Goal: Information Seeking & Learning: Learn about a topic

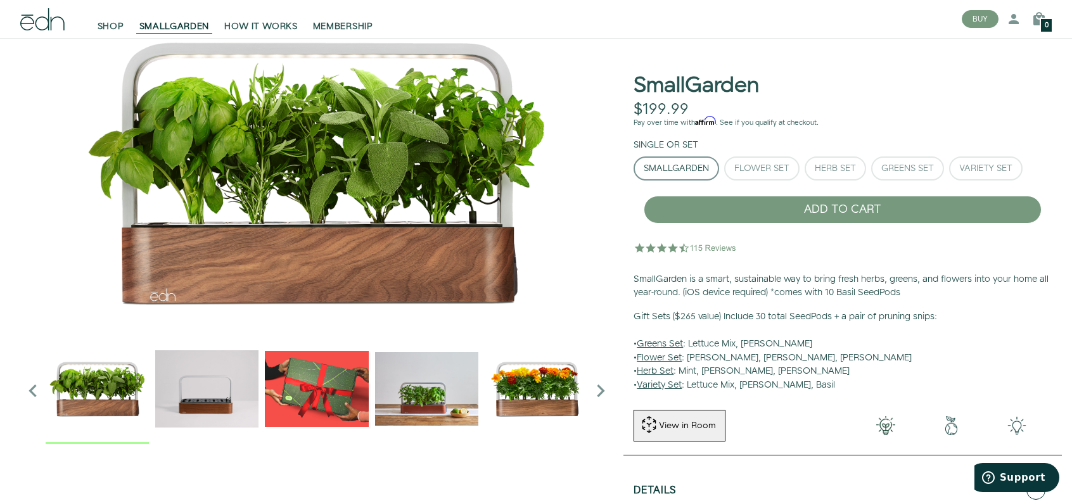
scroll to position [63, 0]
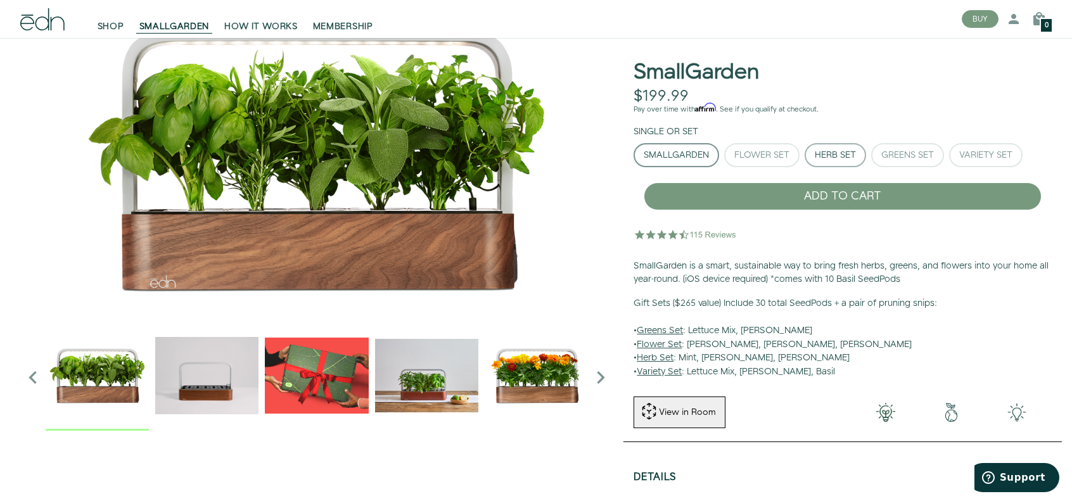
click at [849, 151] on div "Herb Set" at bounding box center [834, 155] width 41 height 9
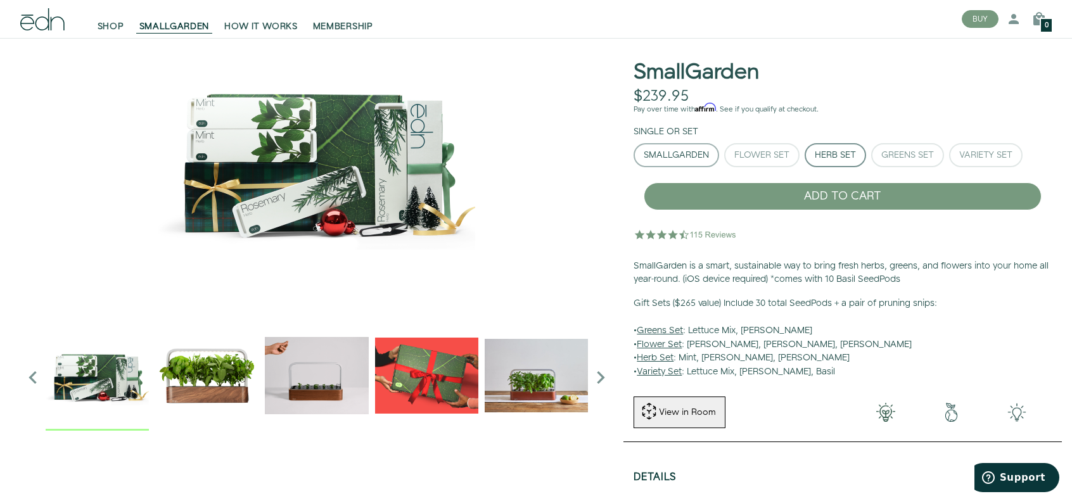
click at [687, 151] on div "SmallGarden" at bounding box center [675, 155] width 65 height 9
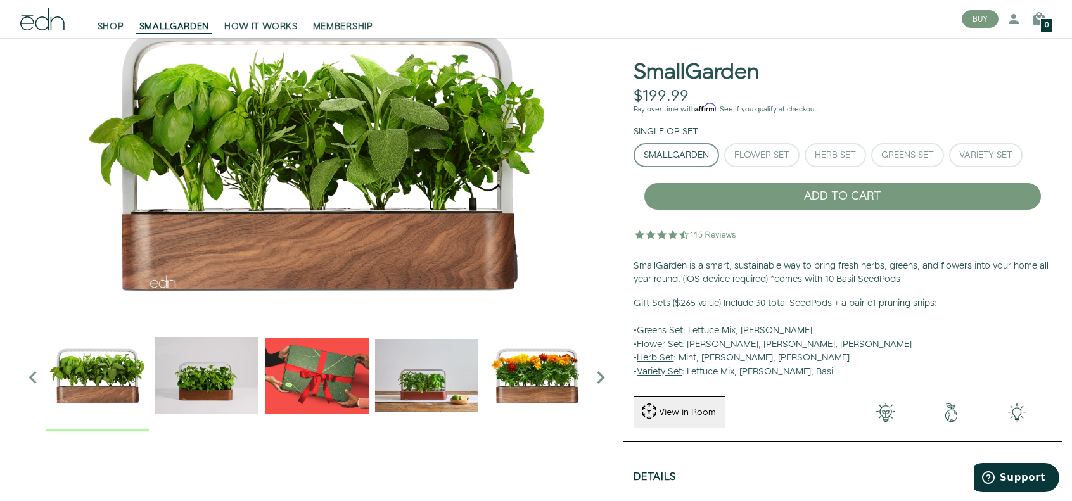
scroll to position [127, 0]
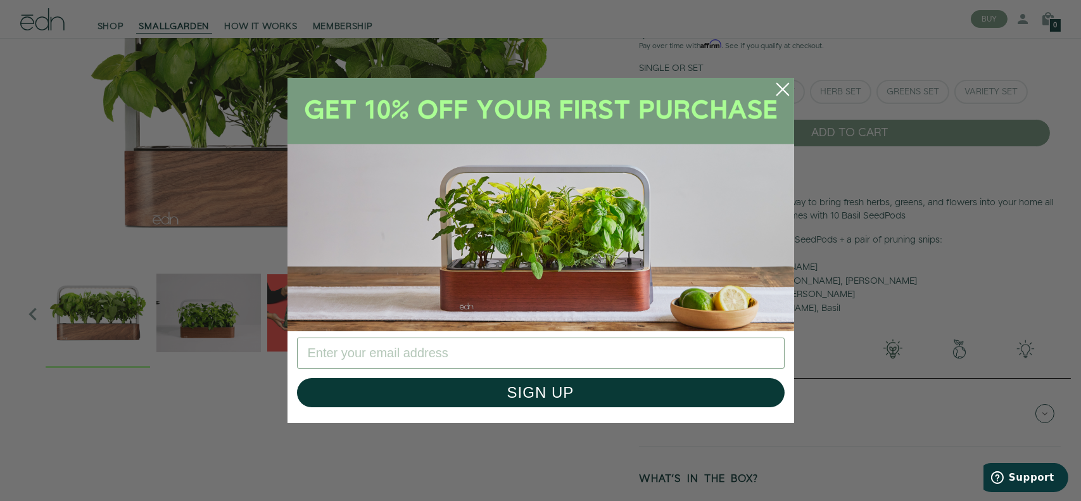
click at [778, 92] on circle "Close dialog" at bounding box center [783, 89] width 28 height 28
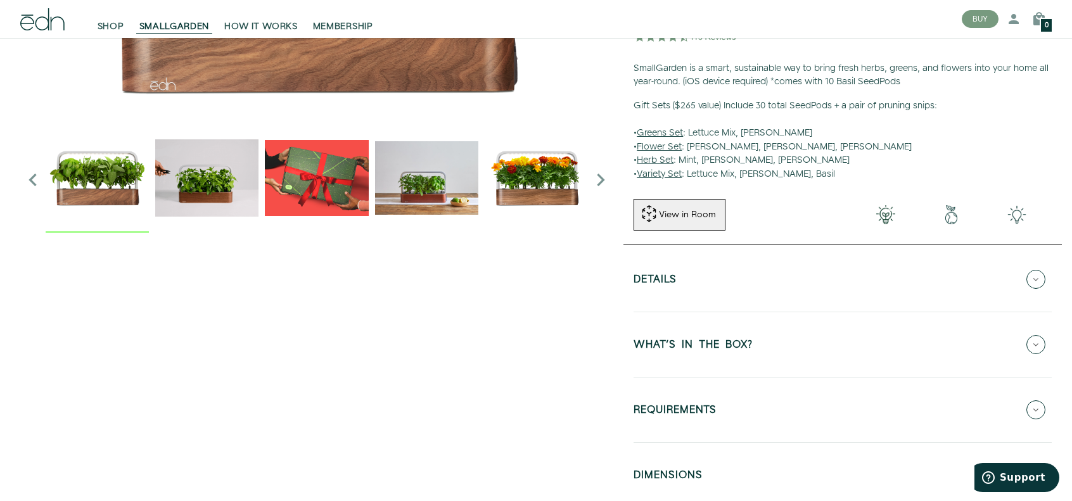
scroll to position [317, 0]
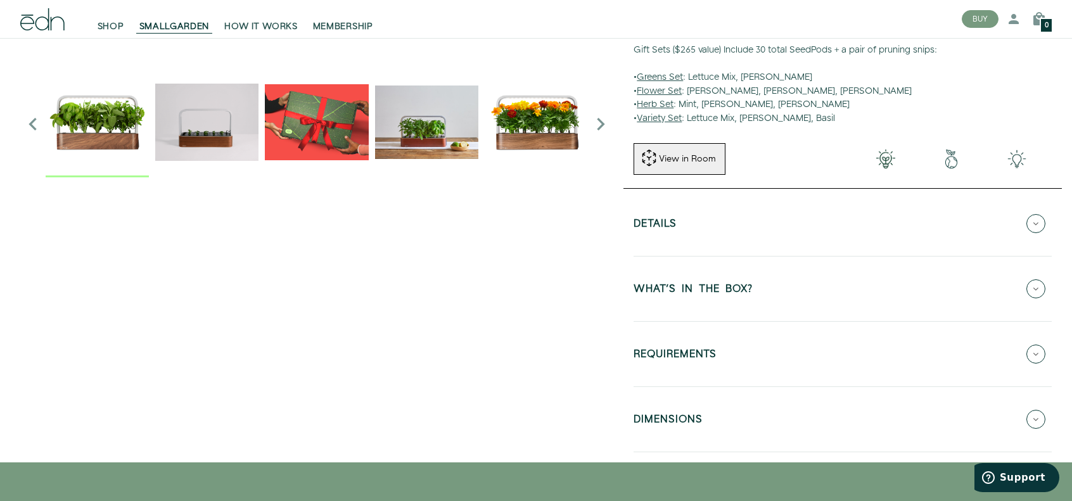
click at [1036, 222] on icon at bounding box center [1035, 223] width 19 height 19
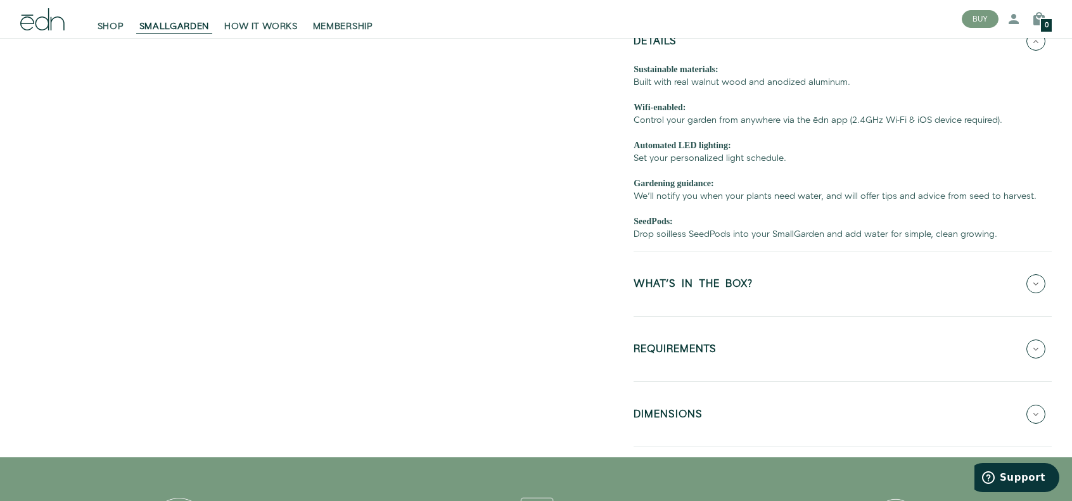
scroll to position [507, 0]
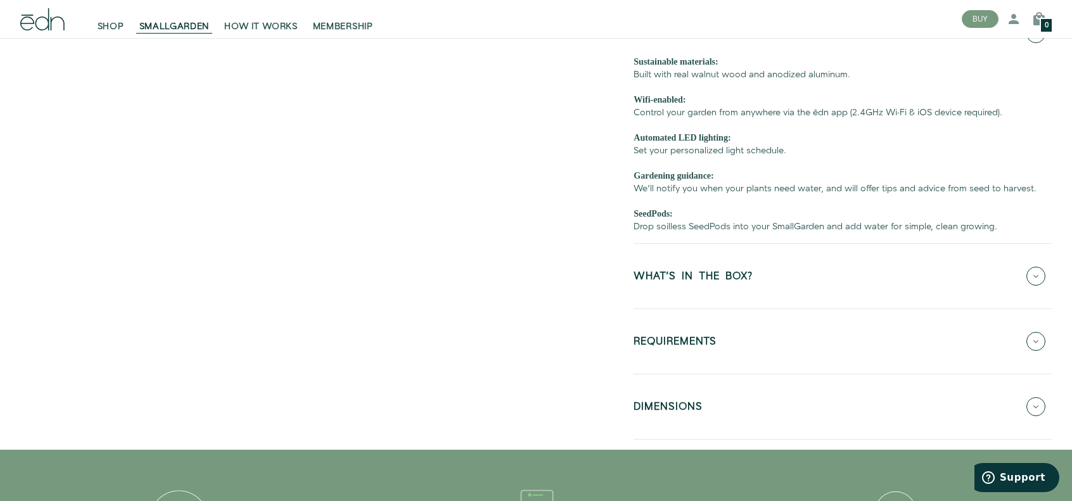
click at [1042, 281] on icon at bounding box center [1035, 276] width 19 height 19
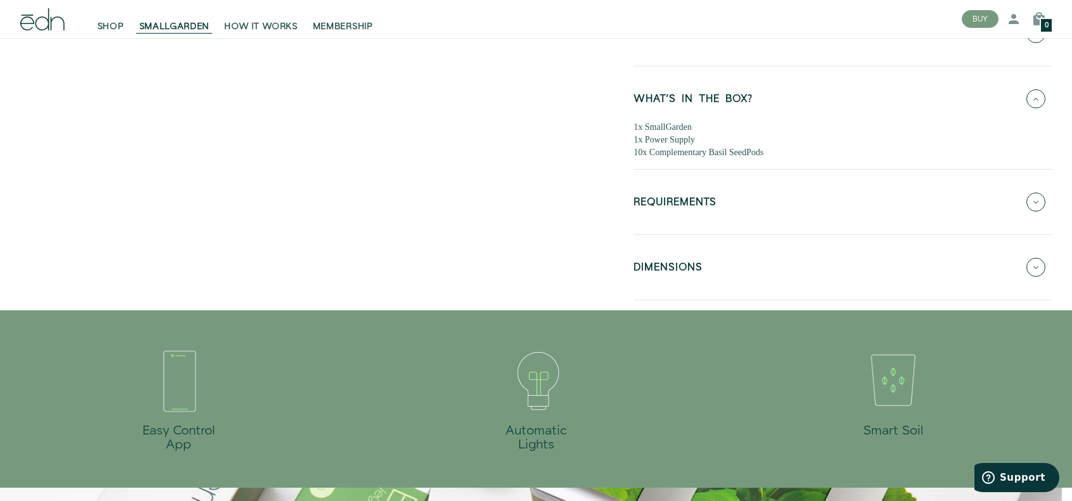
click at [1038, 205] on icon at bounding box center [1035, 202] width 19 height 19
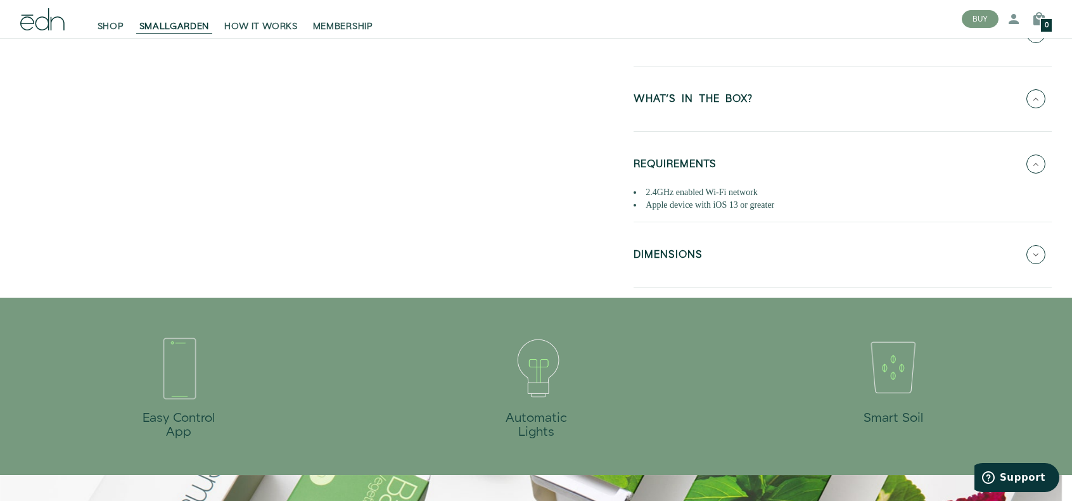
click at [1044, 251] on button "DIMENSIONS" at bounding box center [842, 254] width 418 height 44
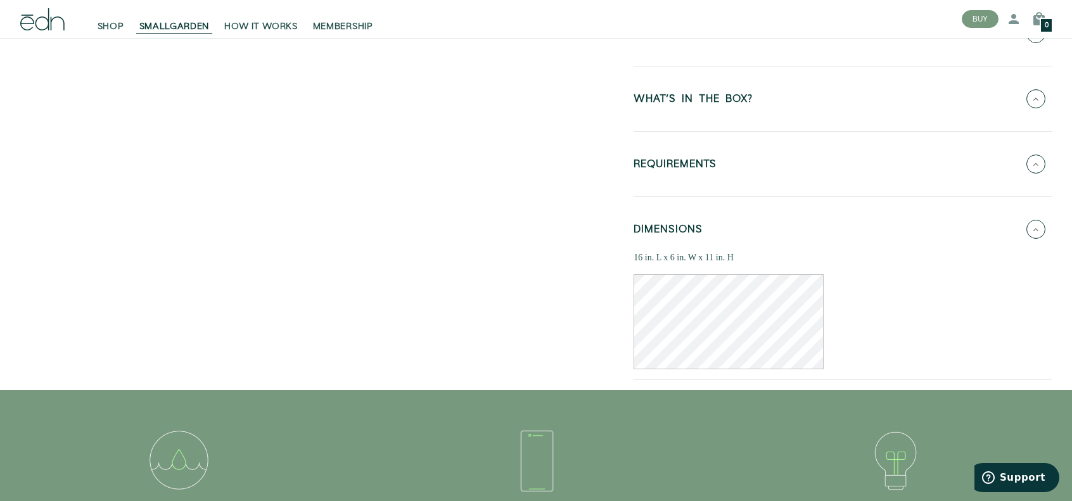
scroll to position [317, 0]
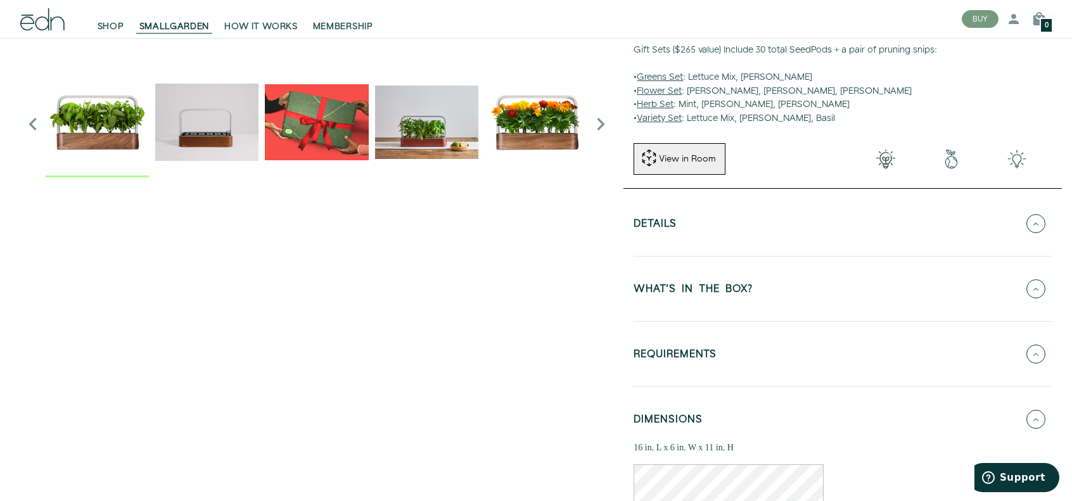
click at [1039, 223] on icon at bounding box center [1035, 223] width 19 height 19
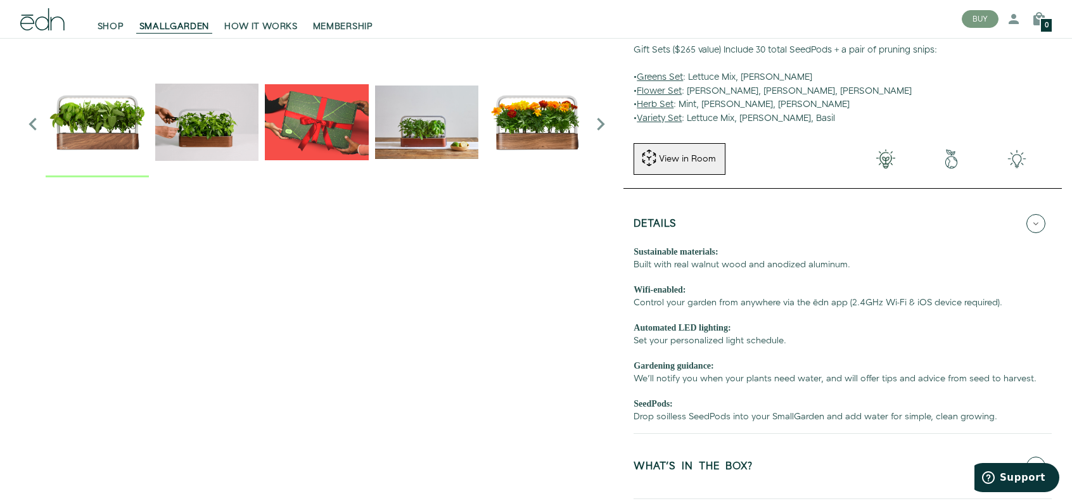
click at [827, 379] on div "Sustainable materials: Built with real walnut wood and anodized aluminum. Wifi-…" at bounding box center [842, 334] width 418 height 177
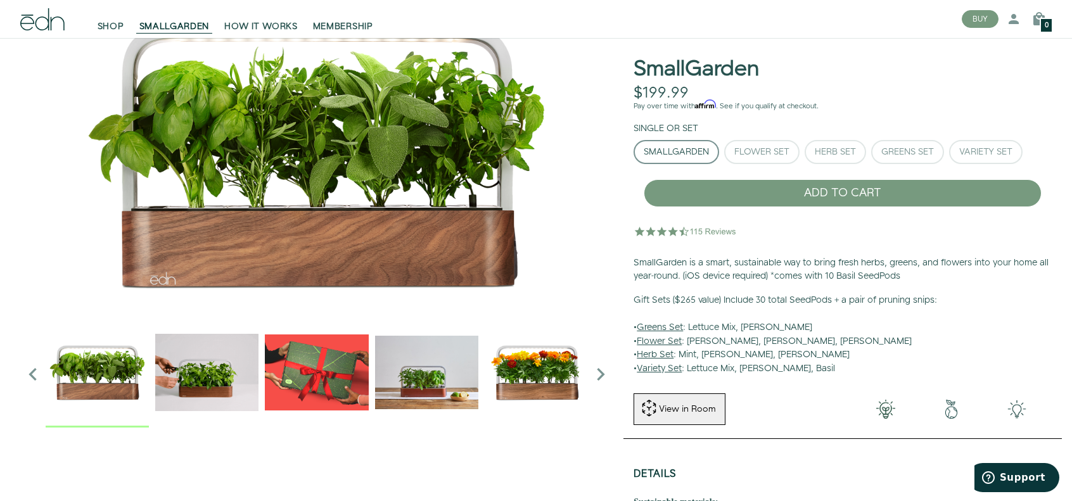
scroll to position [0, 0]
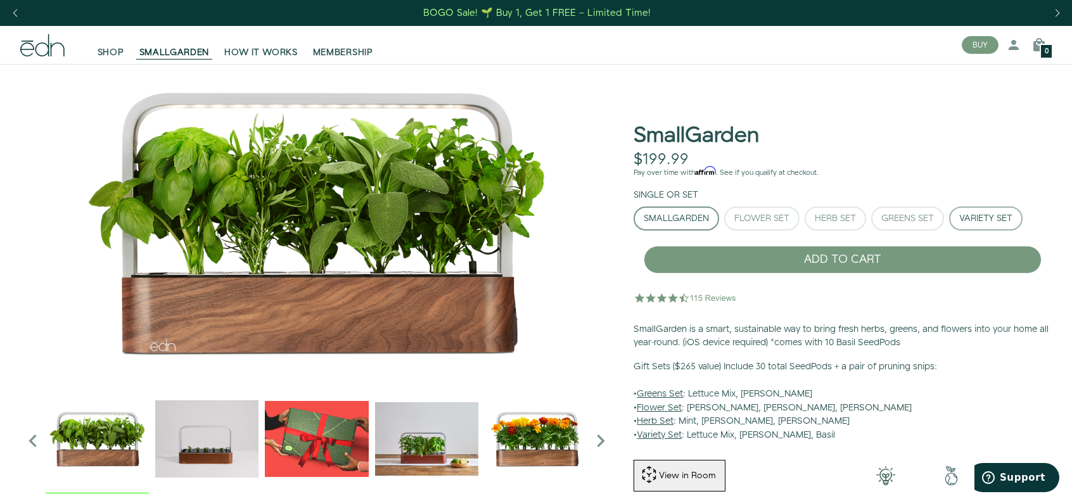
click at [995, 219] on div "Variety Set" at bounding box center [985, 218] width 53 height 9
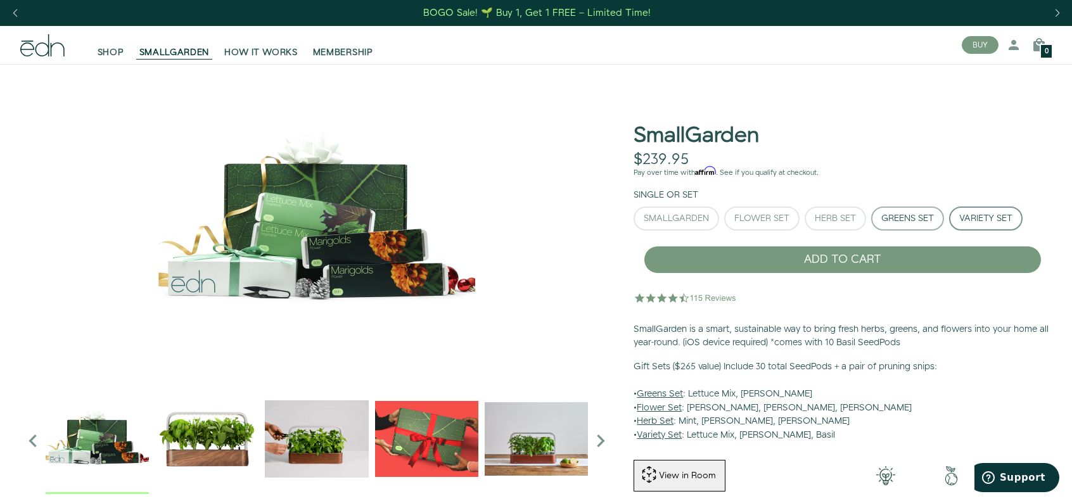
click at [930, 223] on div "Greens Set" at bounding box center [907, 218] width 53 height 9
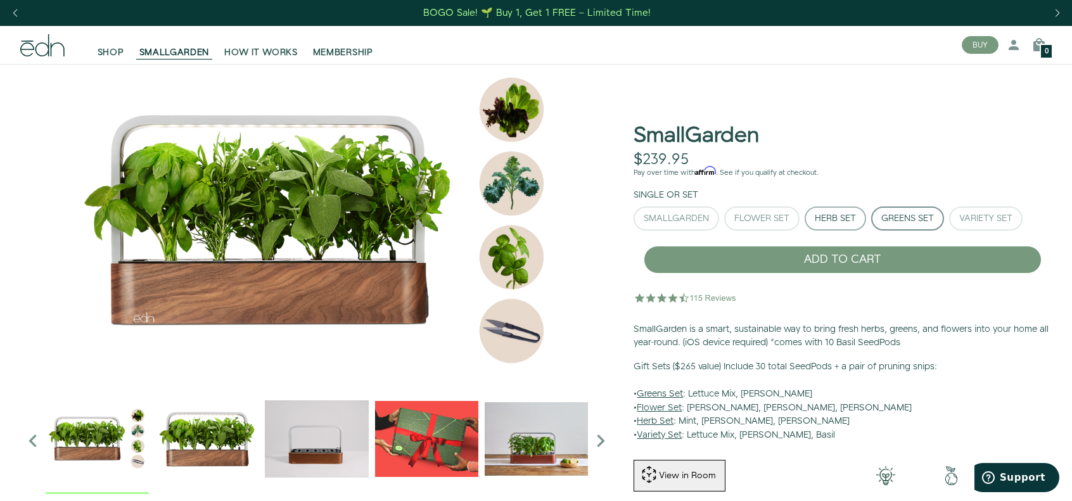
click at [850, 223] on div "Herb Set" at bounding box center [834, 218] width 41 height 9
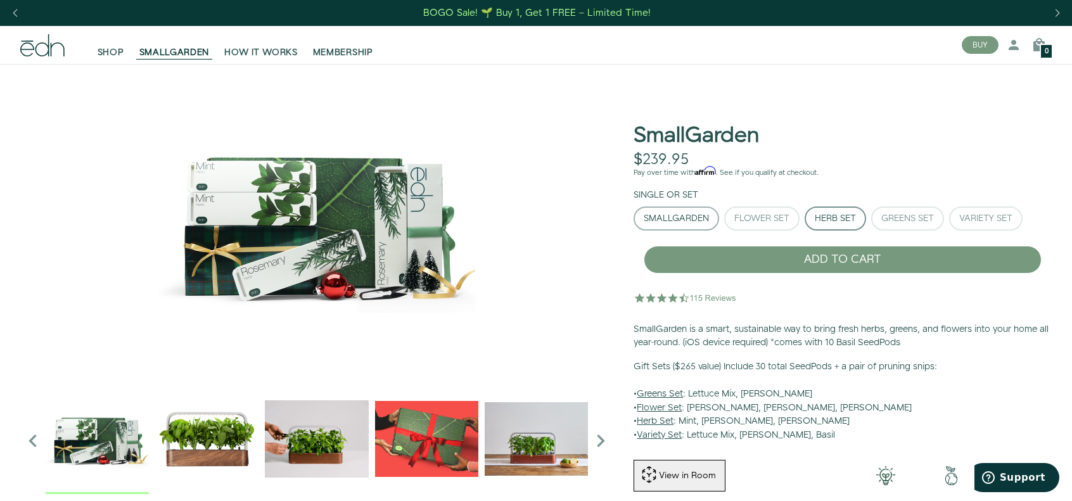
click at [677, 221] on div "SmallGarden" at bounding box center [675, 218] width 65 height 9
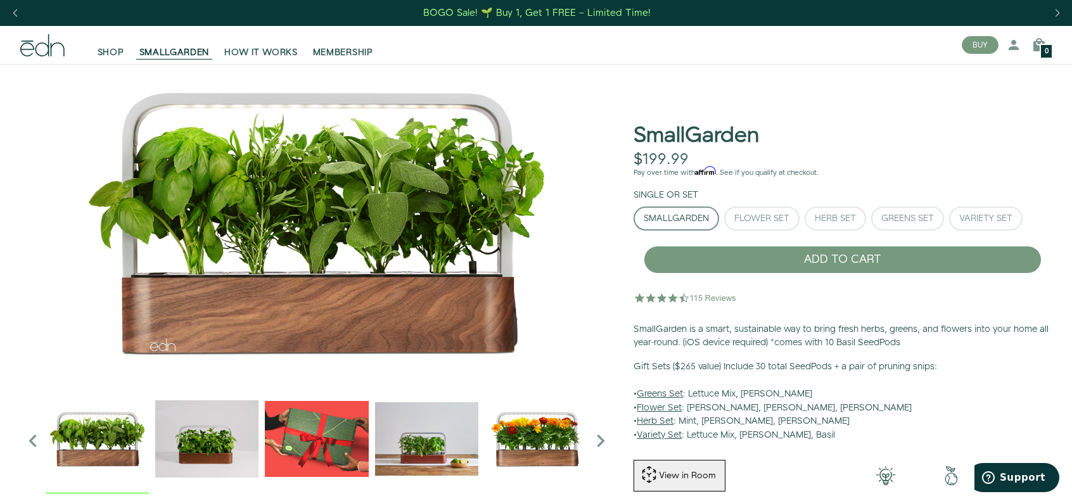
click at [101, 440] on img "1 / 6" at bounding box center [97, 438] width 103 height 103
click at [201, 455] on img "2 / 6" at bounding box center [206, 438] width 103 height 103
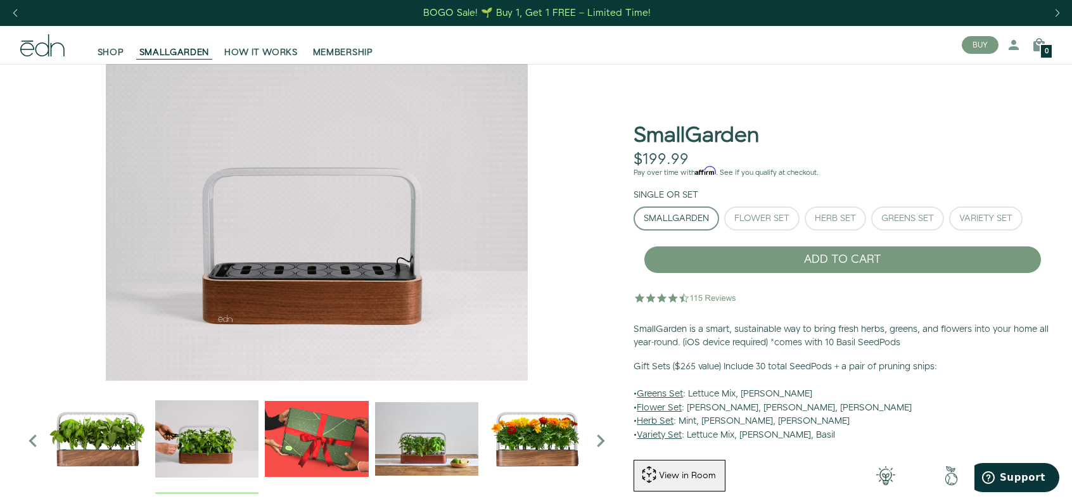
click at [325, 450] on img "3 / 6" at bounding box center [316, 438] width 103 height 103
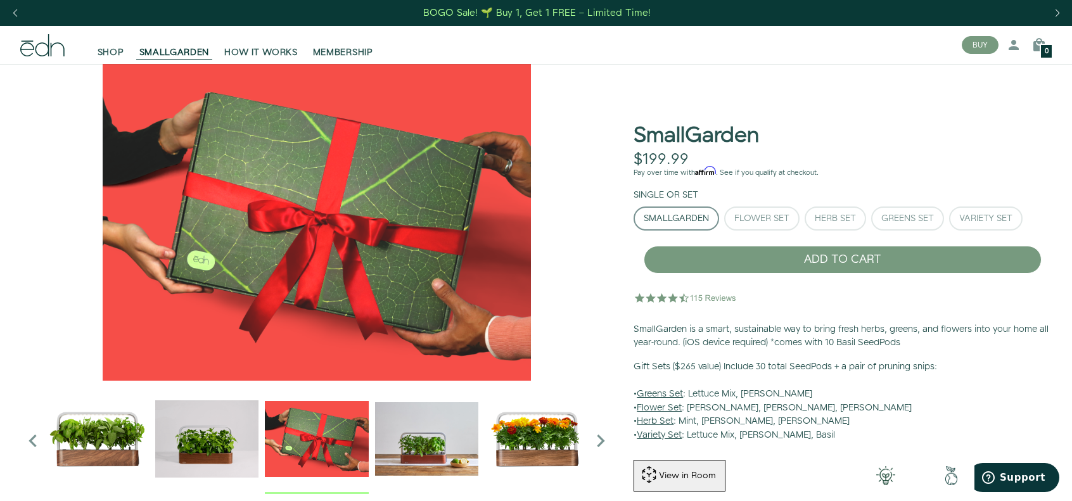
click at [392, 453] on img "4 / 6" at bounding box center [426, 438] width 103 height 103
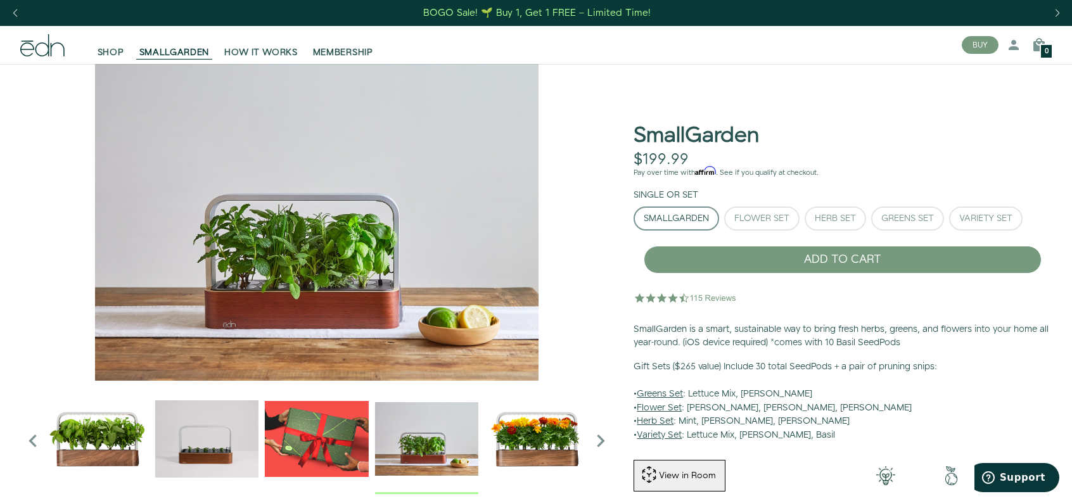
click at [542, 455] on img "5 / 6" at bounding box center [536, 438] width 103 height 103
click at [538, 438] on img "5 / 6" at bounding box center [536, 438] width 103 height 103
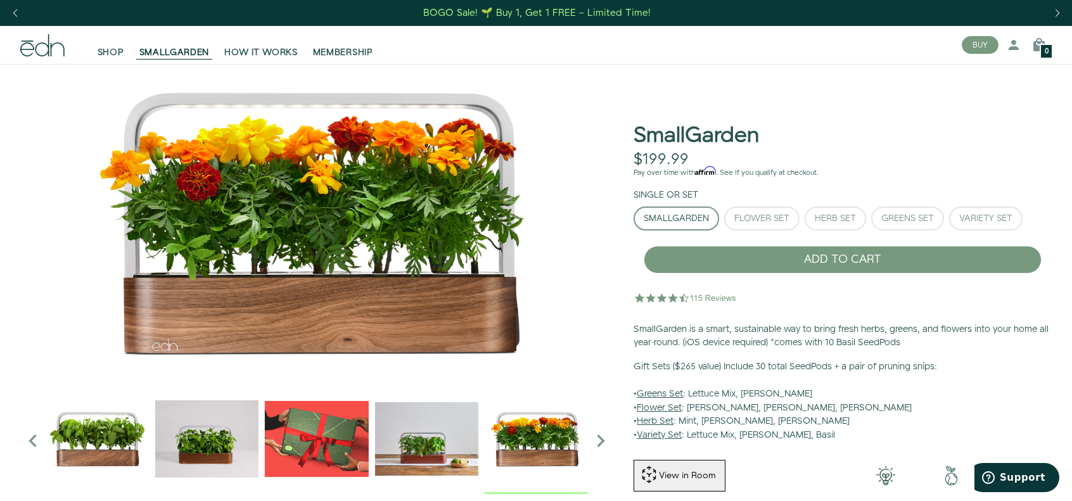
click at [609, 440] on icon "Next slide" at bounding box center [600, 440] width 25 height 25
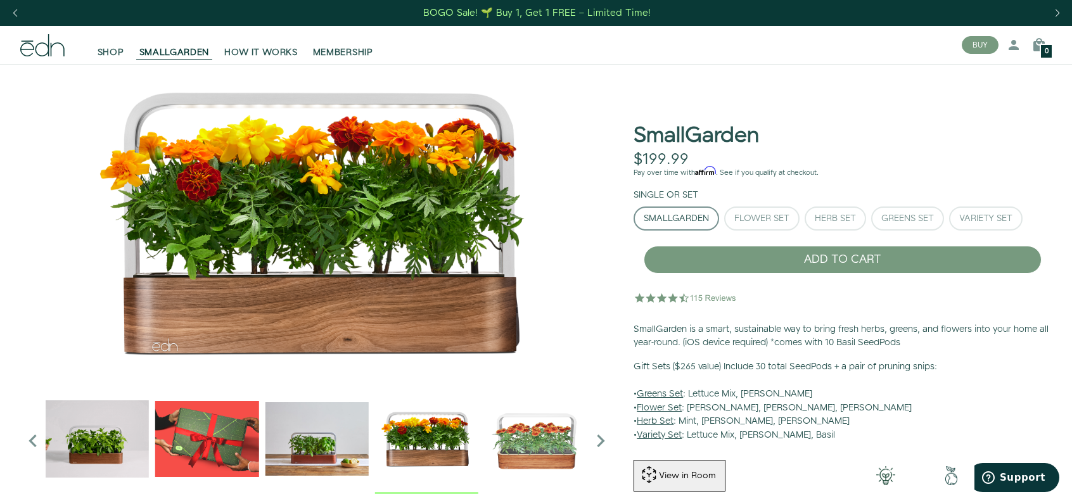
click at [562, 444] on img "6 / 6" at bounding box center [536, 438] width 103 height 103
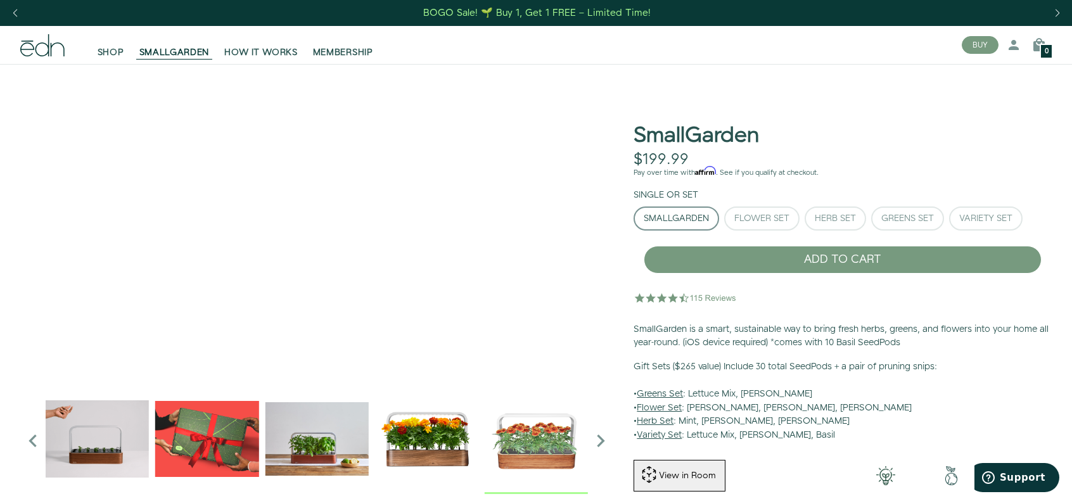
click at [601, 439] on icon "Next slide" at bounding box center [600, 440] width 25 height 25
click at [601, 441] on icon "Next slide" at bounding box center [600, 440] width 25 height 25
click at [601, 440] on icon "Next slide" at bounding box center [600, 440] width 25 height 25
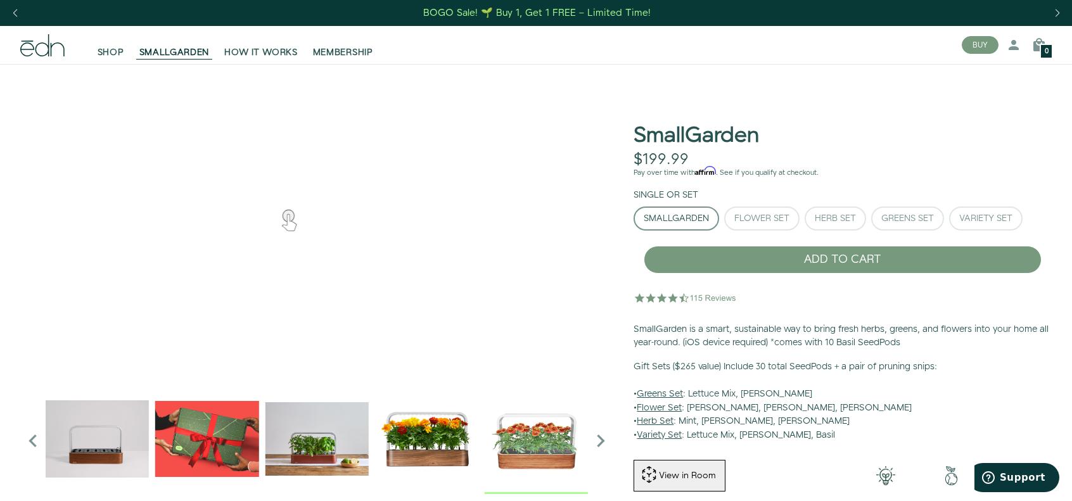
click at [103, 454] on img "2 / 6" at bounding box center [97, 438] width 103 height 103
click at [90, 441] on img "2 / 6" at bounding box center [97, 438] width 103 height 103
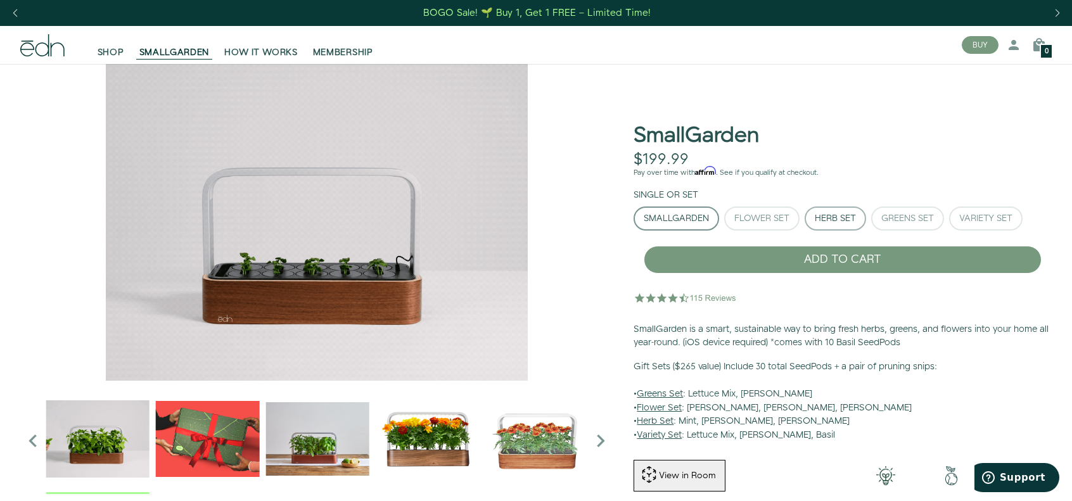
click at [841, 219] on div "Herb Set" at bounding box center [834, 218] width 41 height 9
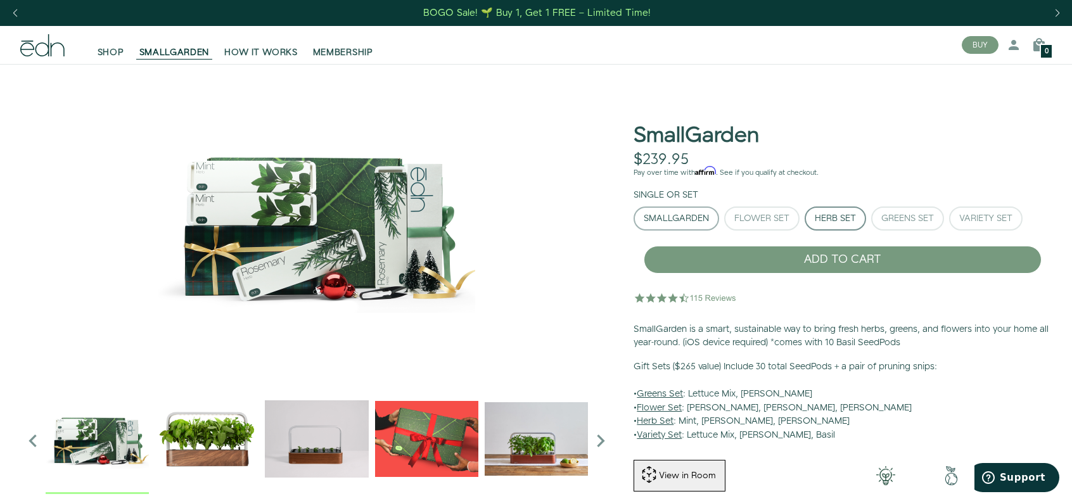
click at [693, 225] on button "SmallGarden" at bounding box center [676, 218] width 86 height 24
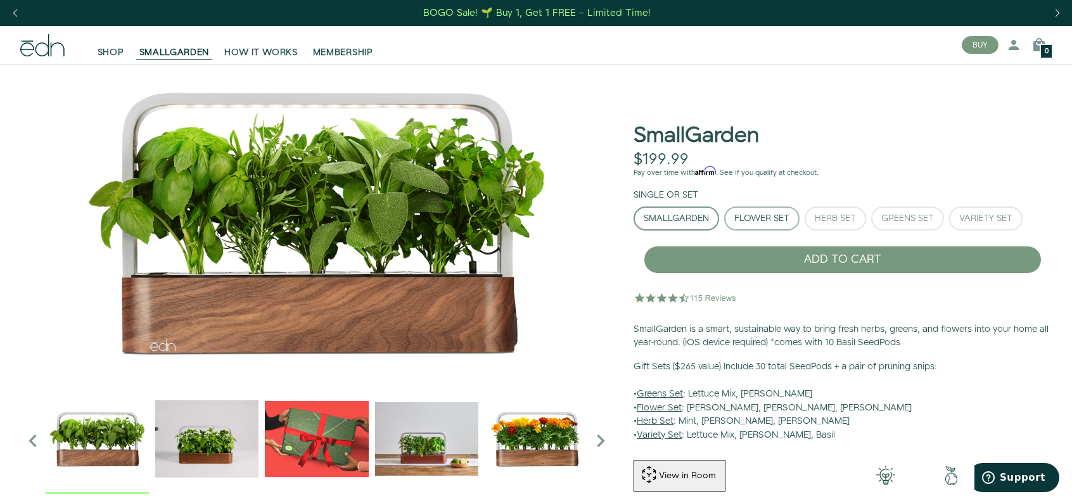
click at [775, 223] on div "Flower Set" at bounding box center [761, 218] width 55 height 9
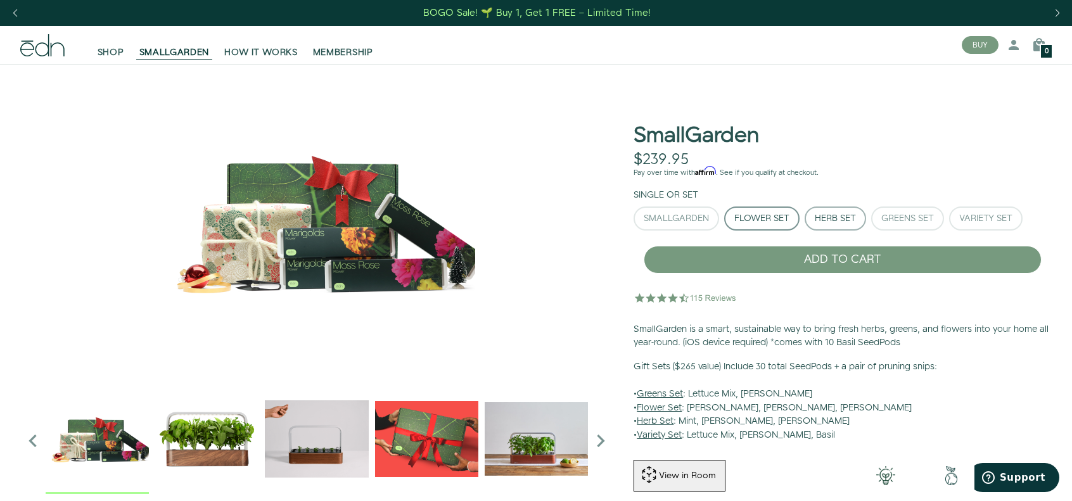
click at [828, 221] on div "Herb Set" at bounding box center [834, 218] width 41 height 9
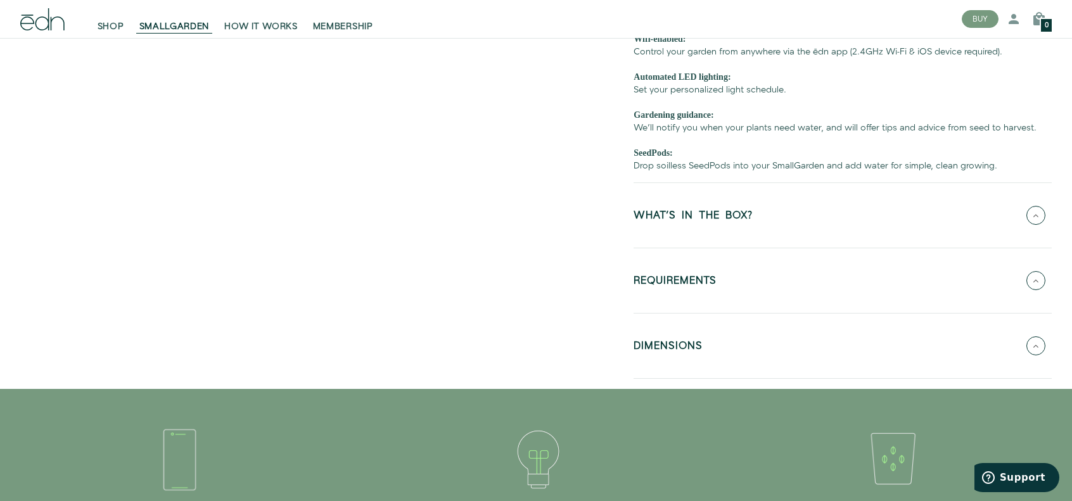
scroll to position [633, 0]
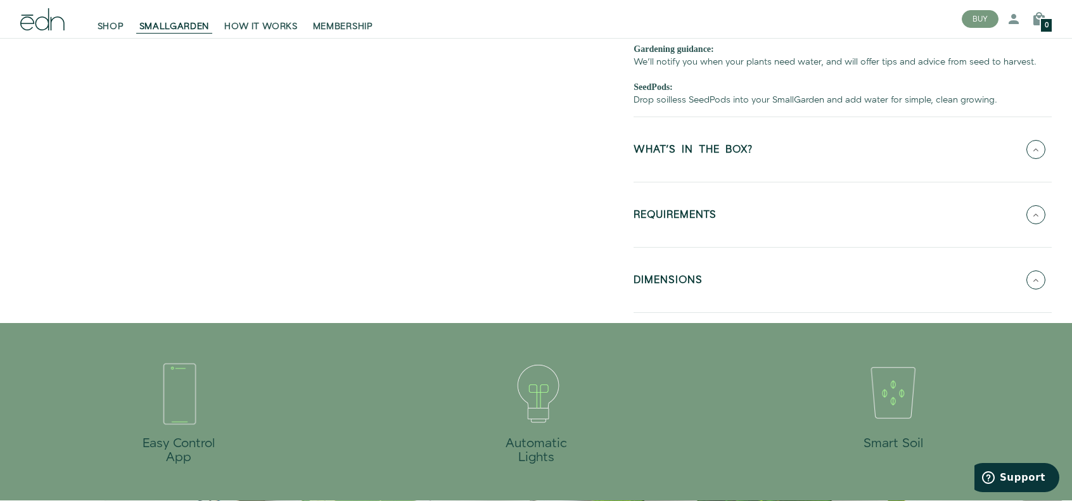
click at [842, 287] on button "DIMENSIONS" at bounding box center [842, 280] width 418 height 44
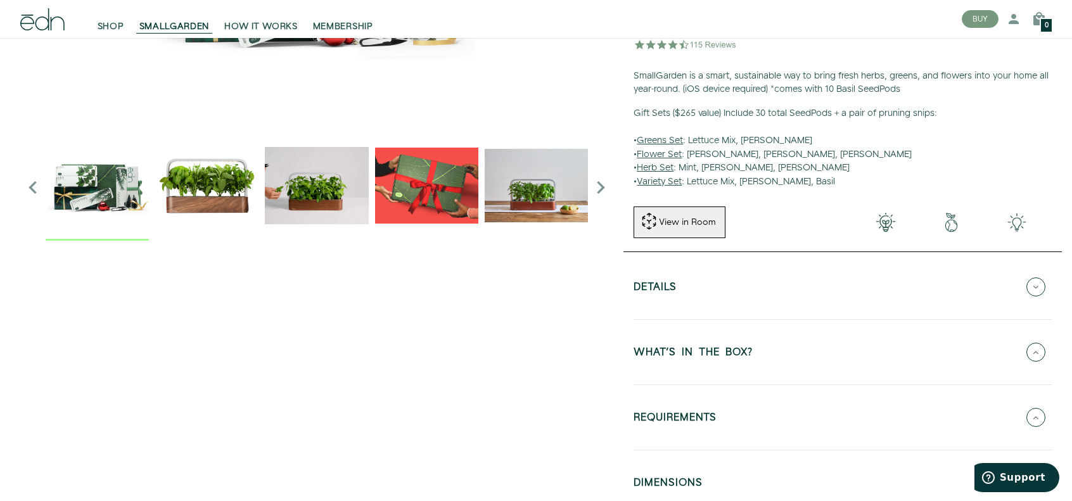
scroll to position [63, 0]
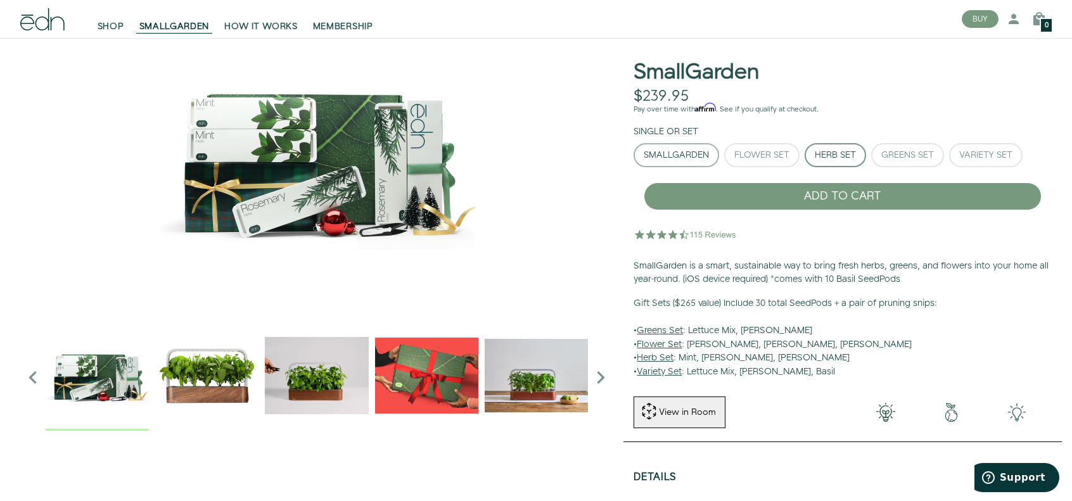
click at [687, 147] on button "SmallGarden" at bounding box center [676, 155] width 86 height 24
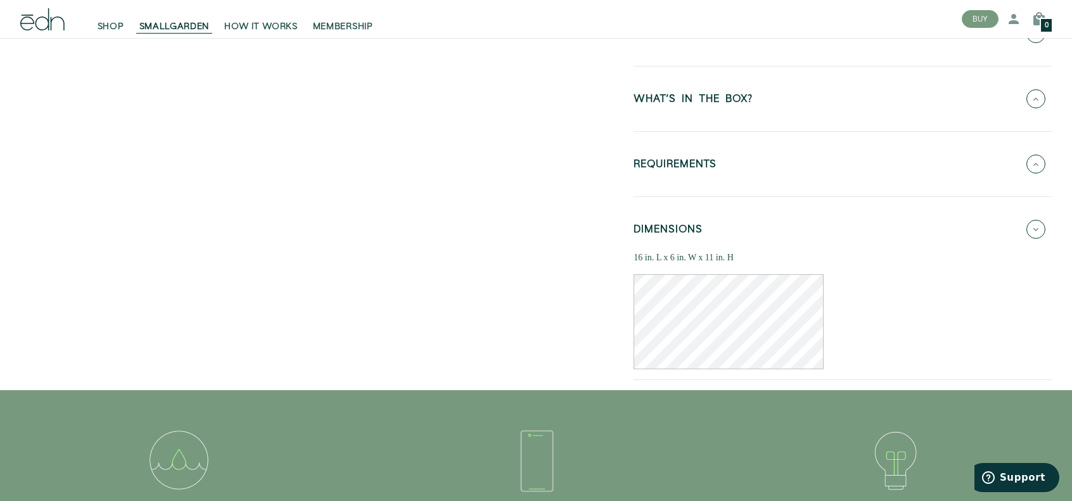
scroll to position [0, 0]
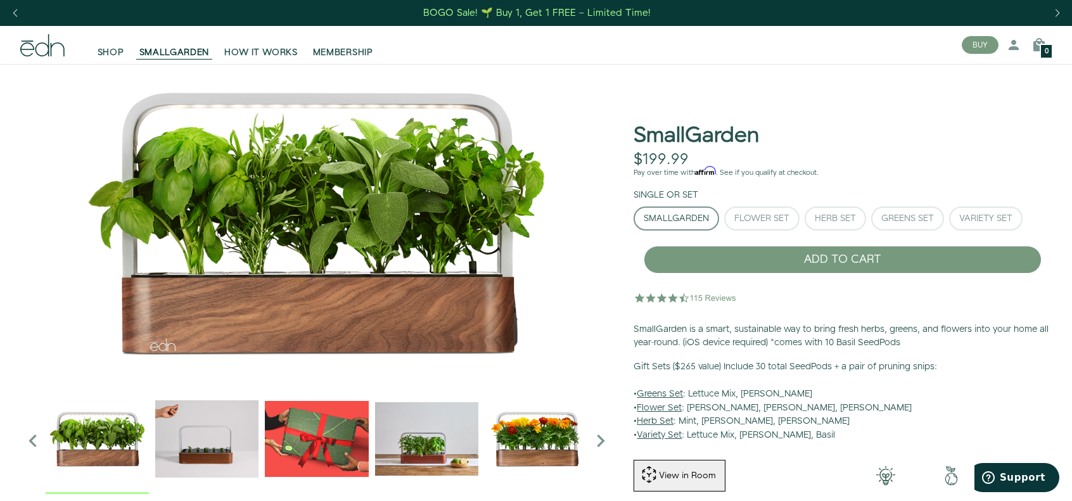
click at [409, 303] on img "1 / 6" at bounding box center [316, 222] width 593 height 317
click at [263, 46] on link "HOW IT WORKS" at bounding box center [261, 45] width 88 height 28
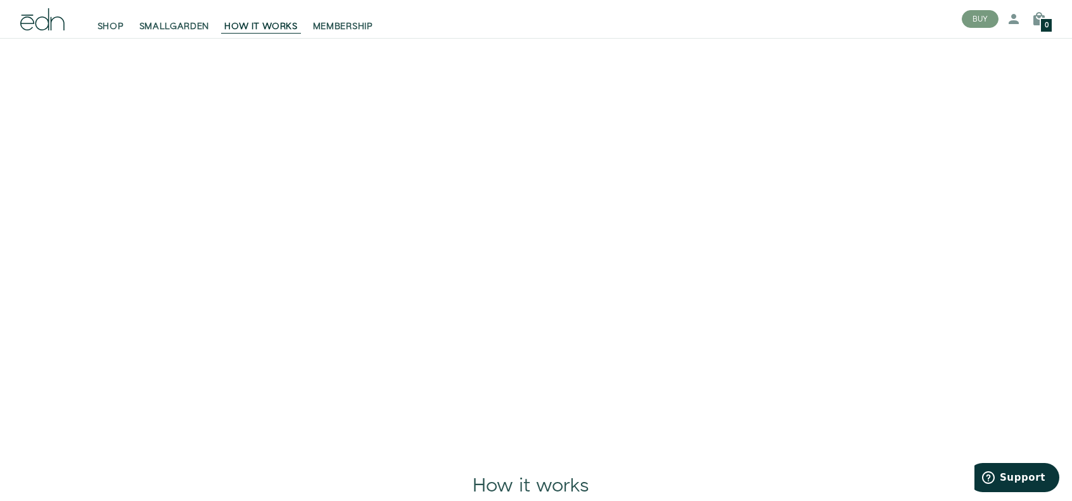
scroll to position [127, 0]
click at [214, 19] on link "SMALLGARDEN" at bounding box center [175, 19] width 86 height 28
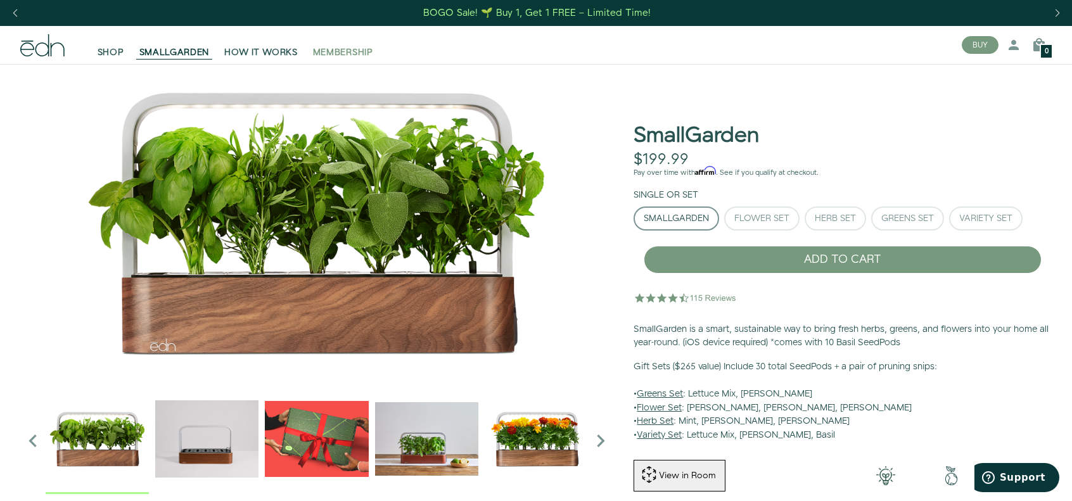
click at [349, 51] on span "MEMBERSHIP" at bounding box center [343, 52] width 60 height 13
